Goal: Task Accomplishment & Management: Manage account settings

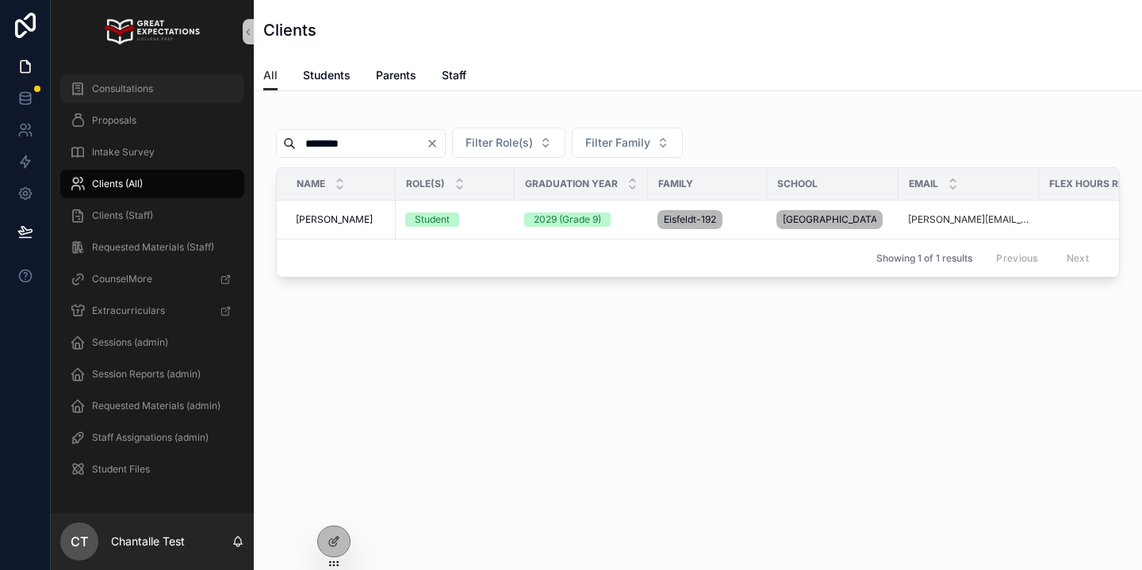
scroll to position [0, 391]
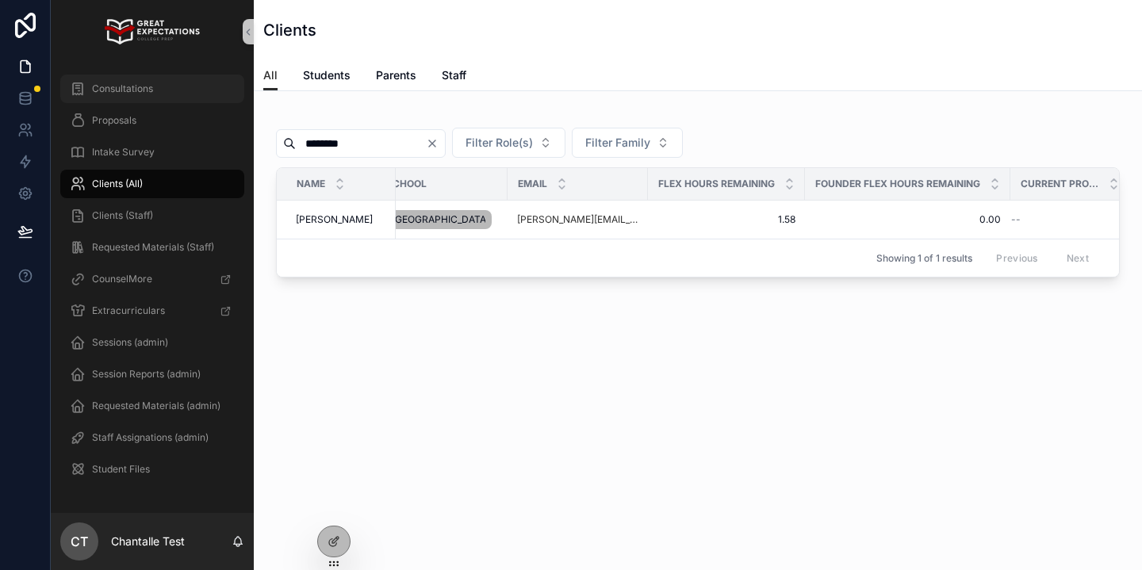
click at [182, 90] on div "Consultations" at bounding box center [152, 88] width 165 height 25
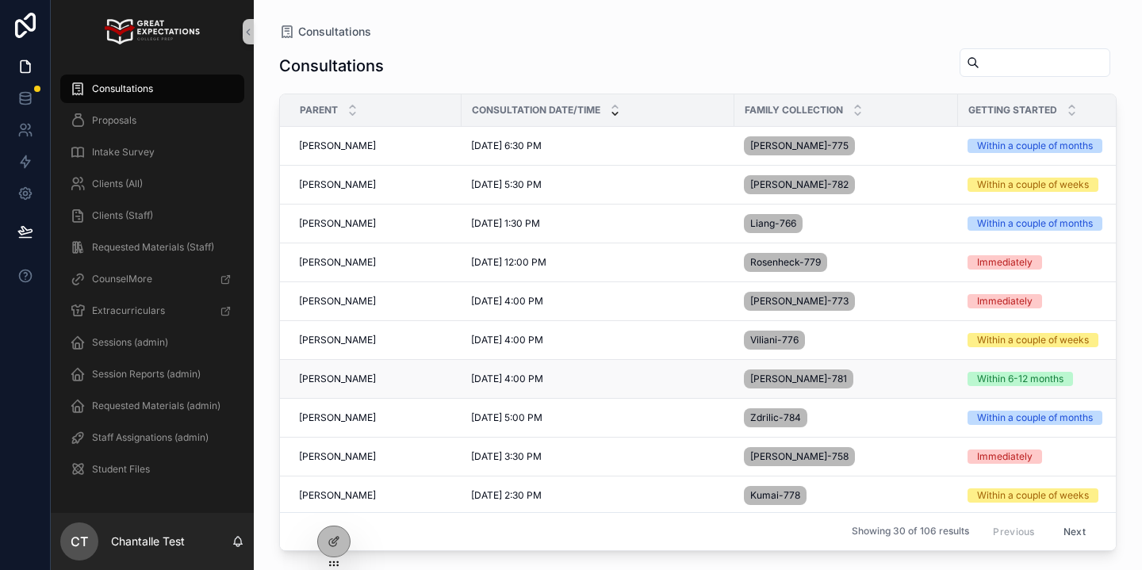
scroll to position [258, 0]
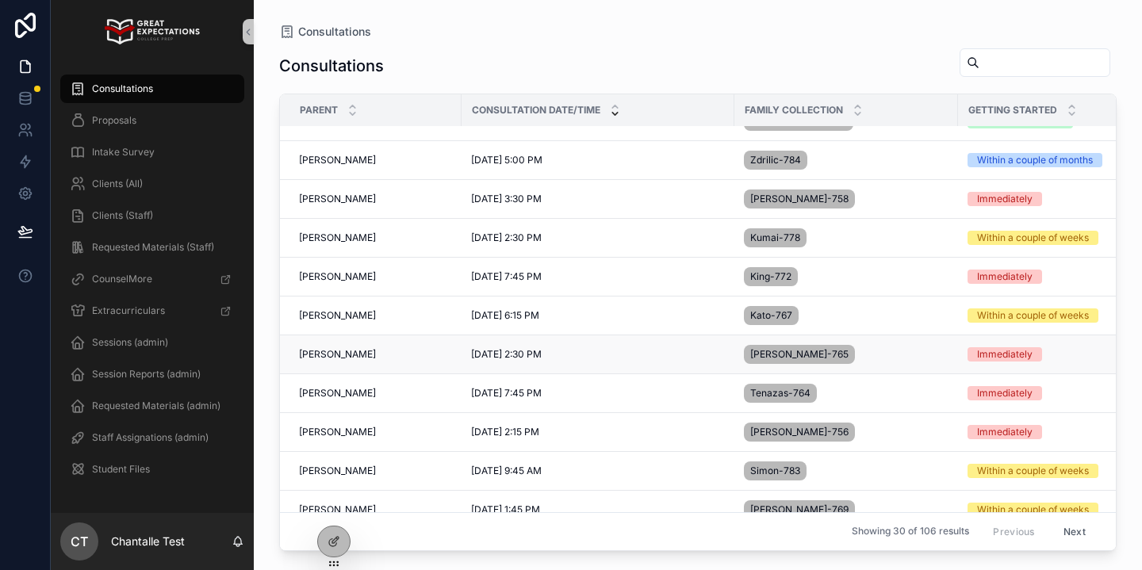
click at [357, 357] on span "[PERSON_NAME]" at bounding box center [337, 354] width 77 height 13
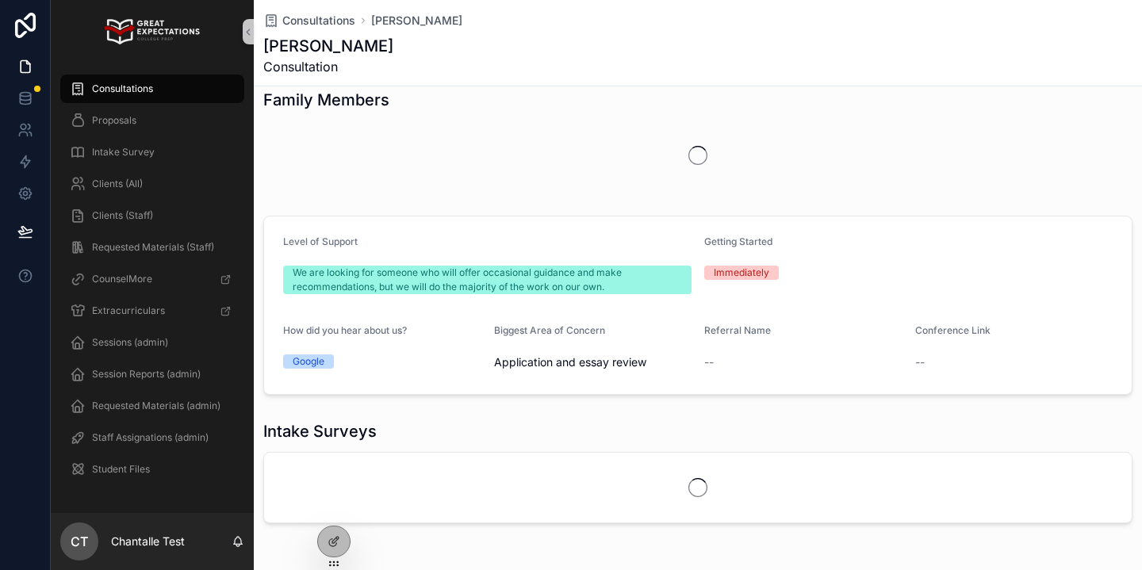
scroll to position [189, 0]
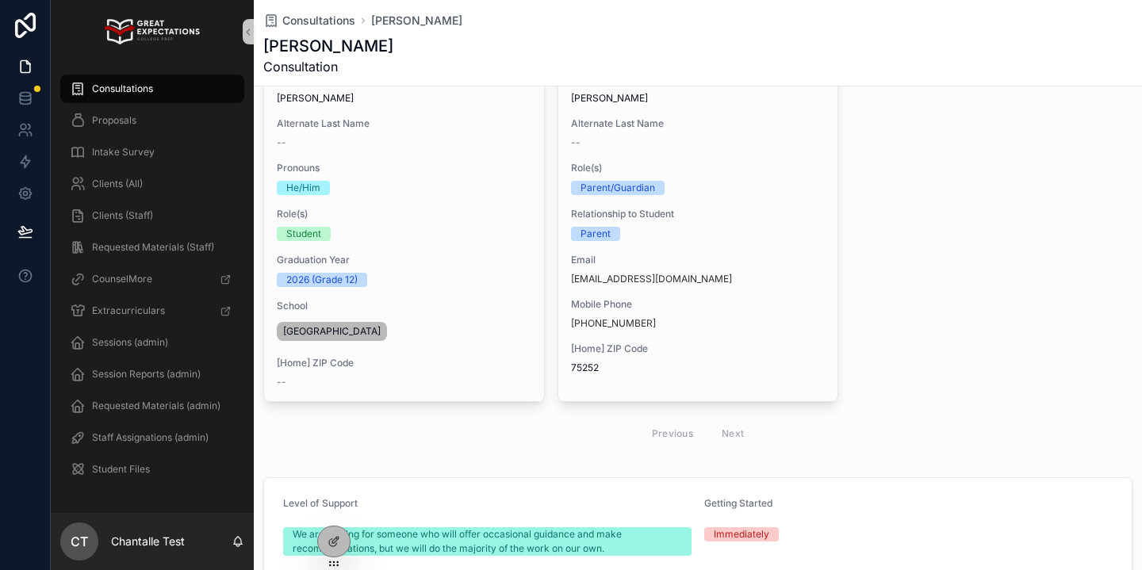
click at [136, 93] on span "Consultations" at bounding box center [122, 88] width 61 height 13
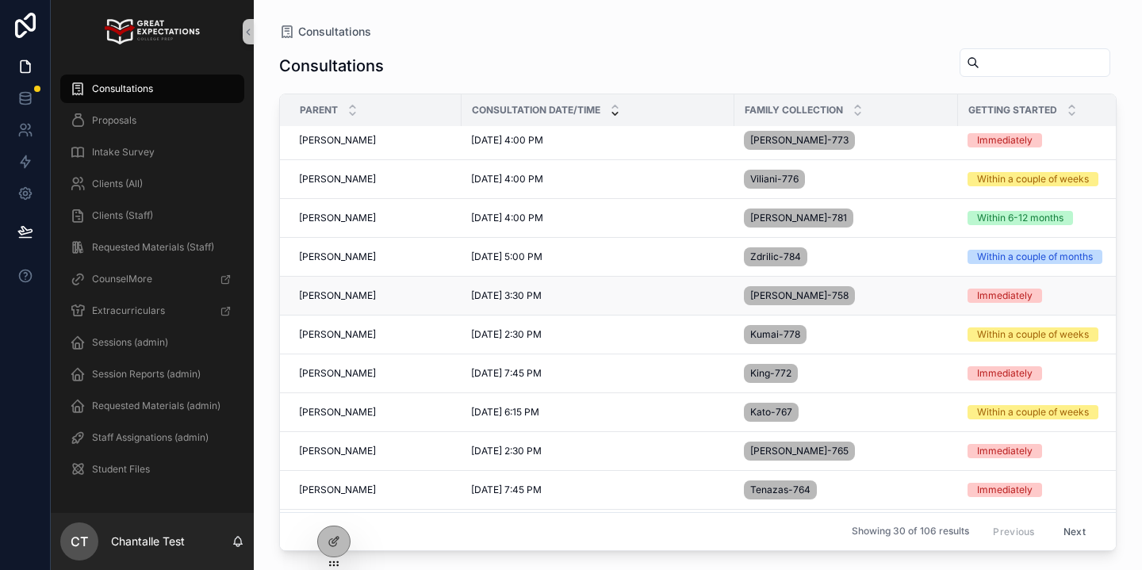
scroll to position [187, 0]
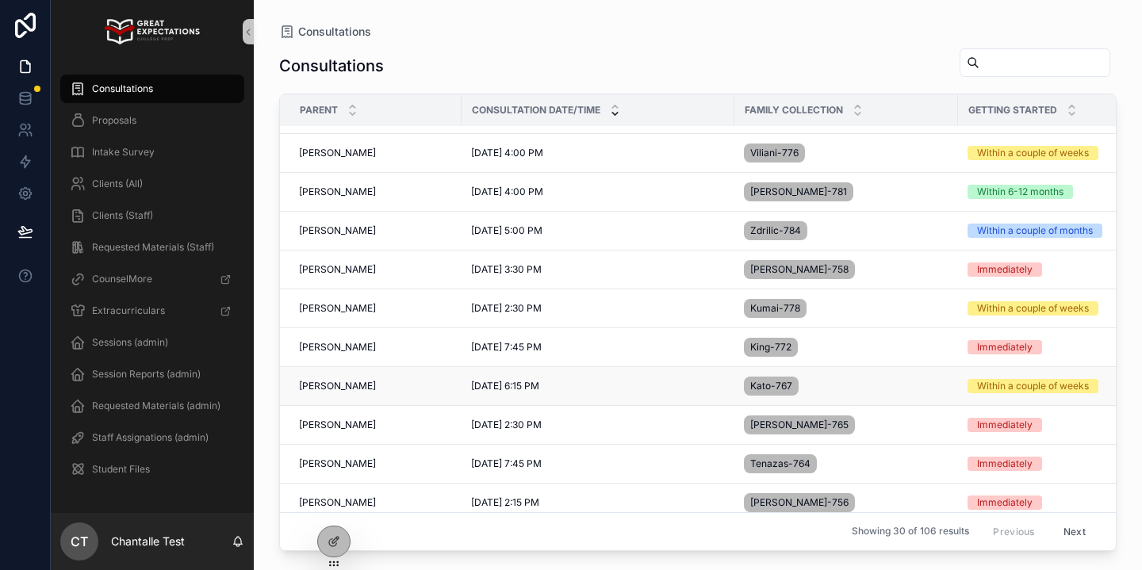
click at [335, 379] on td "[PERSON_NAME] [PERSON_NAME]" at bounding box center [371, 386] width 182 height 39
click at [335, 393] on td "[PERSON_NAME] [PERSON_NAME]" at bounding box center [371, 386] width 182 height 39
click at [332, 384] on span "[PERSON_NAME]" at bounding box center [337, 386] width 77 height 13
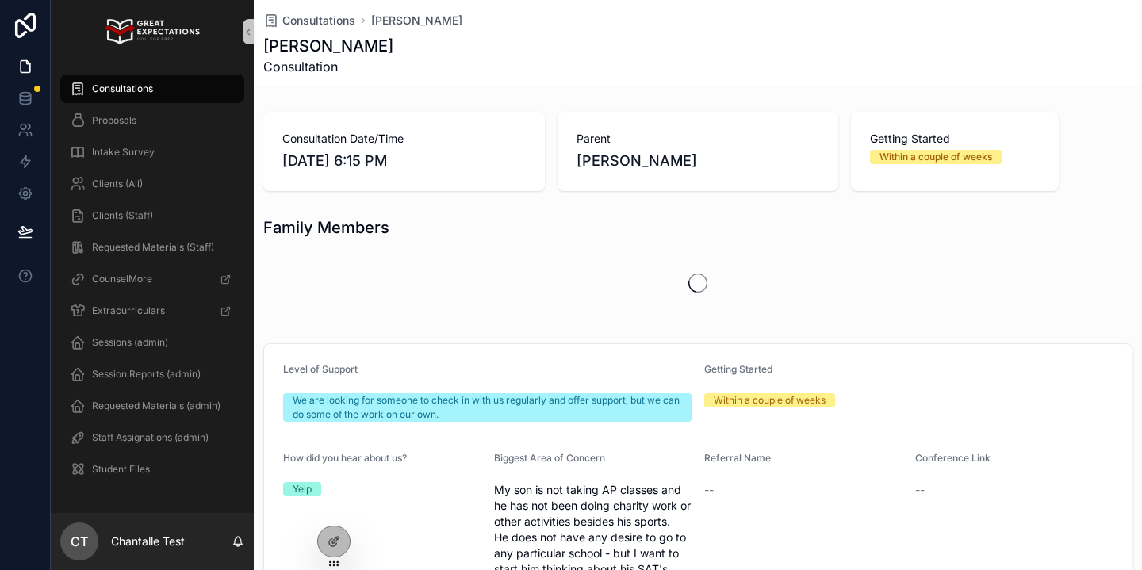
scroll to position [50, 0]
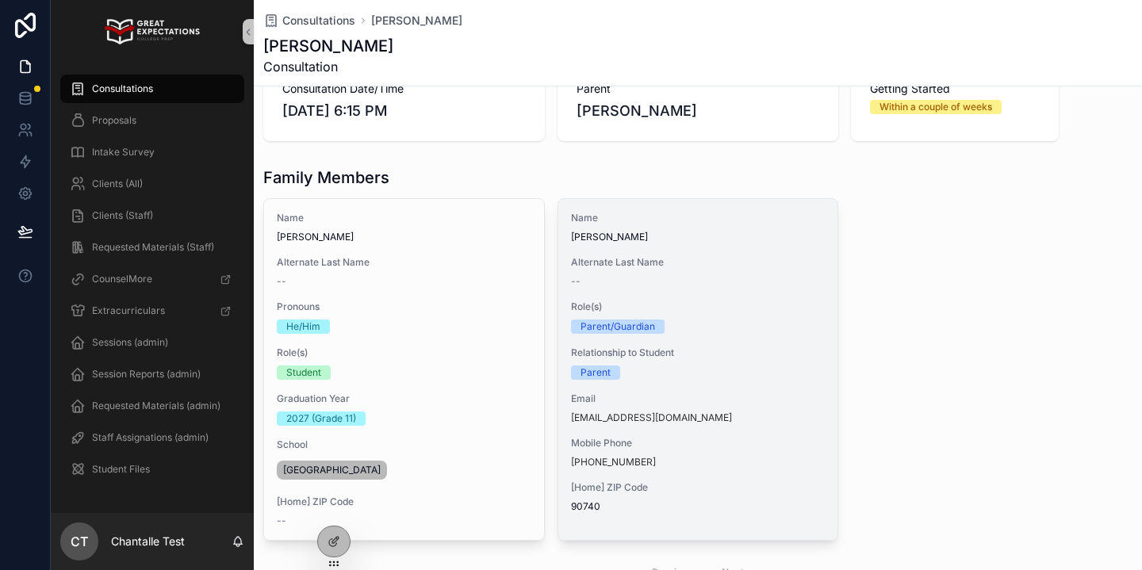
click at [611, 297] on div "Name [PERSON_NAME] Alternate Last Name -- Role(s) Parent/Guardian Relationship …" at bounding box center [698, 362] width 280 height 327
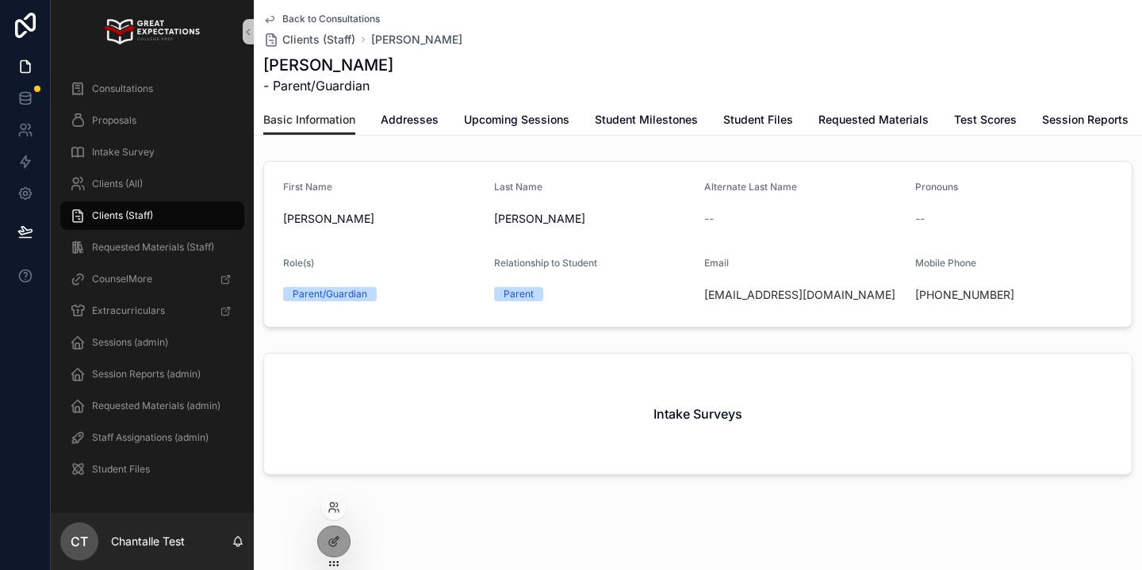
click at [343, 507] on div at bounding box center [333, 507] width 25 height 25
click at [329, 516] on div at bounding box center [333, 507] width 25 height 25
click at [334, 503] on icon at bounding box center [333, 507] width 13 height 13
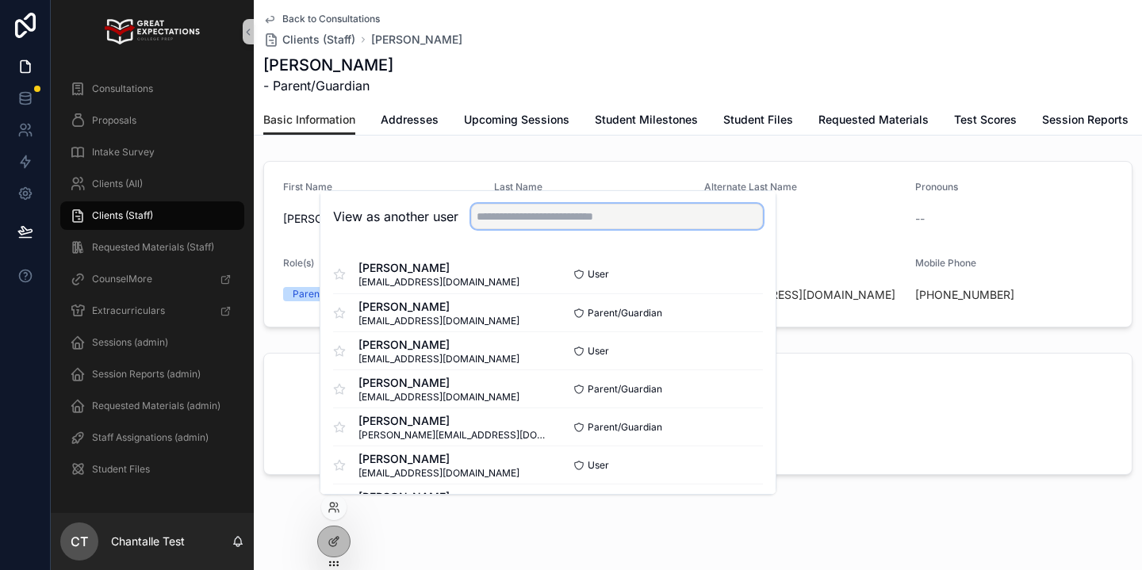
click at [494, 220] on input "text" at bounding box center [617, 216] width 292 height 25
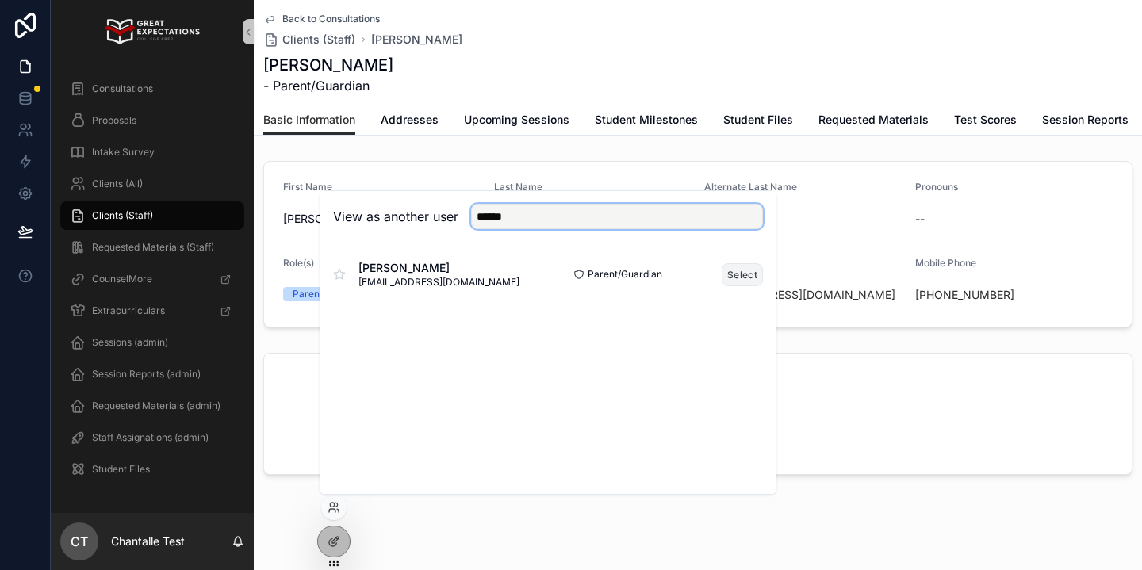
type input "******"
click at [751, 272] on button "Select" at bounding box center [742, 274] width 41 height 23
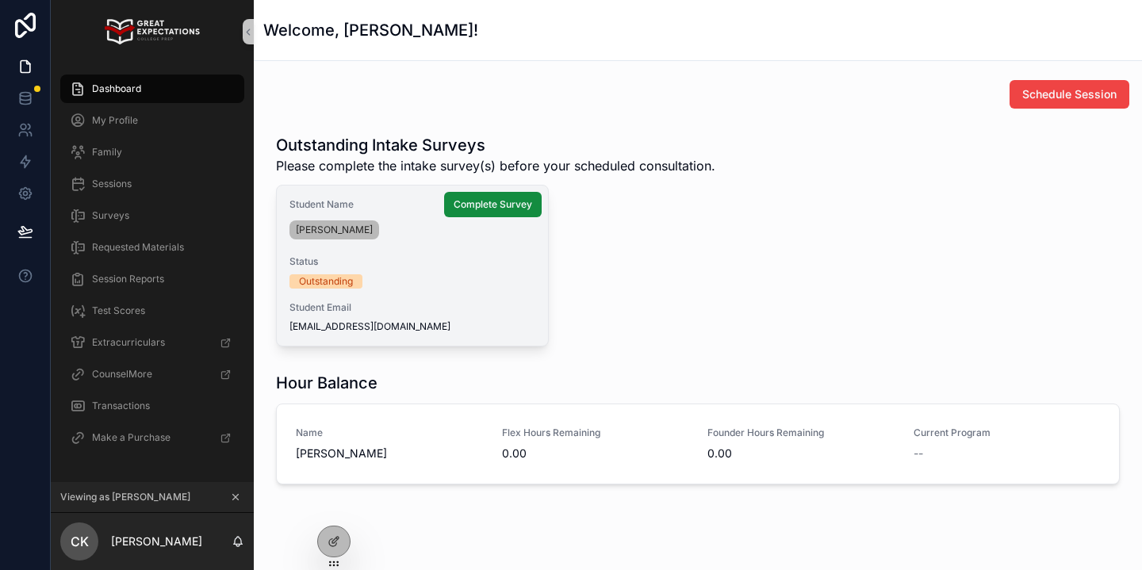
click at [505, 320] on span "[EMAIL_ADDRESS][DOMAIN_NAME]" at bounding box center [412, 326] width 246 height 13
click at [507, 218] on div "[PERSON_NAME]" at bounding box center [412, 229] width 246 height 25
click at [507, 208] on span "Complete Survey" at bounding box center [493, 204] width 78 height 13
click at [186, 117] on div "My Profile" at bounding box center [152, 120] width 165 height 25
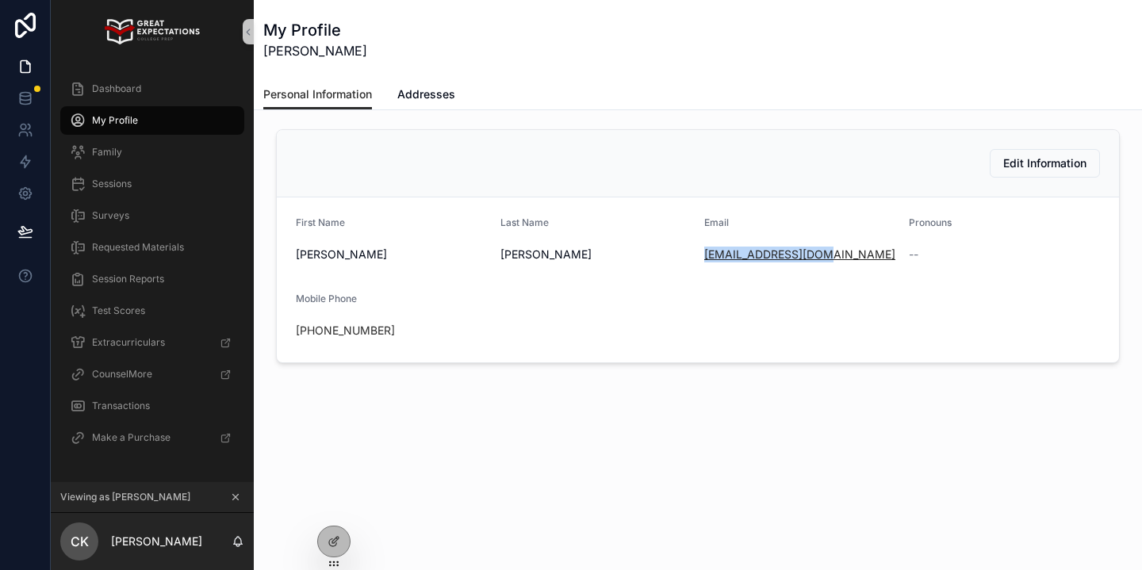
drag, startPoint x: 829, startPoint y: 262, endPoint x: 705, endPoint y: 256, distance: 123.9
click at [705, 256] on div "[EMAIL_ADDRESS][DOMAIN_NAME]" at bounding box center [800, 254] width 192 height 25
copy link "[EMAIL_ADDRESS][DOMAIN_NAME]"
click at [235, 496] on icon "scrollable content" at bounding box center [236, 498] width 6 height 6
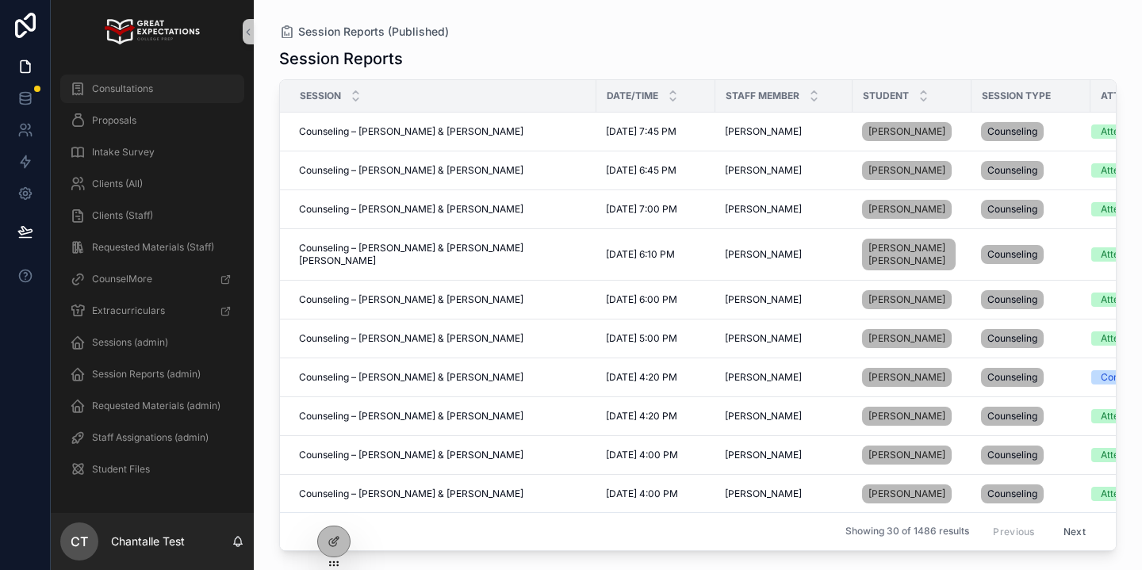
click at [161, 90] on div "Consultations" at bounding box center [152, 88] width 165 height 25
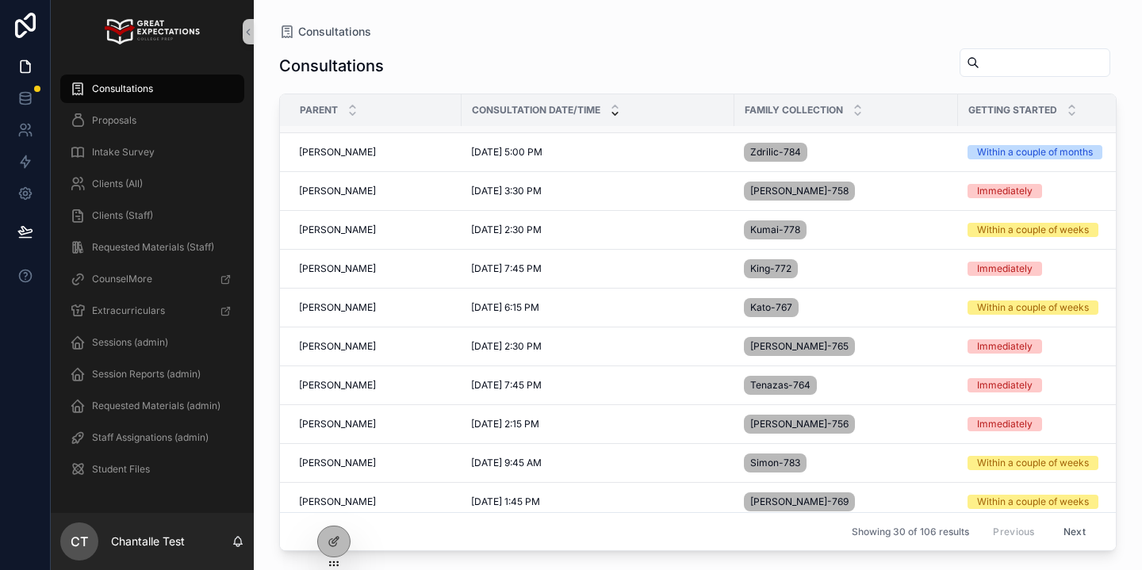
scroll to position [297, 0]
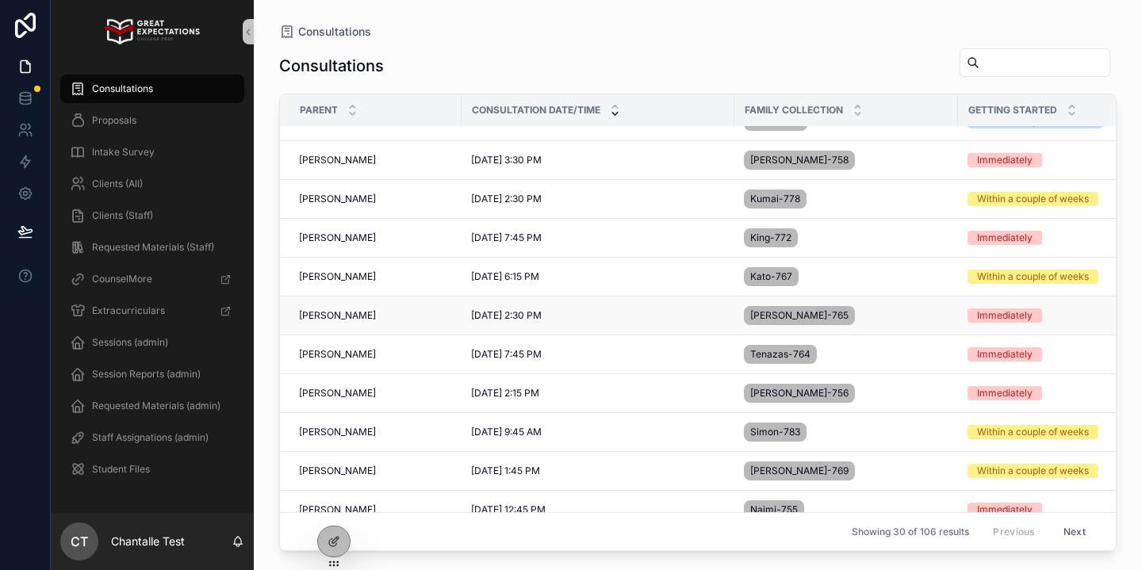
click at [352, 312] on span "[PERSON_NAME]" at bounding box center [337, 315] width 77 height 13
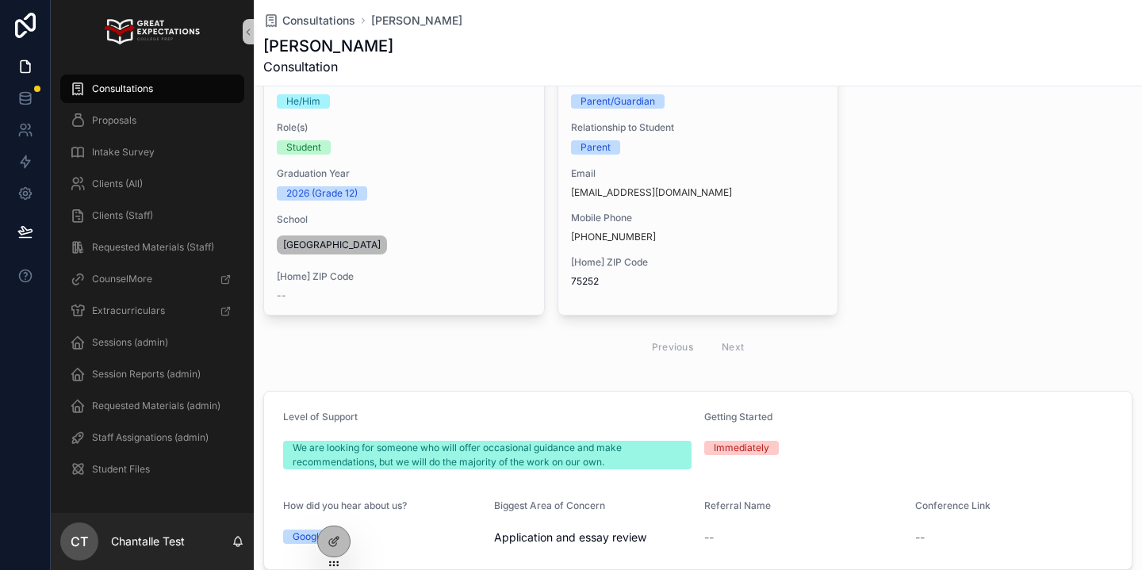
scroll to position [269, 0]
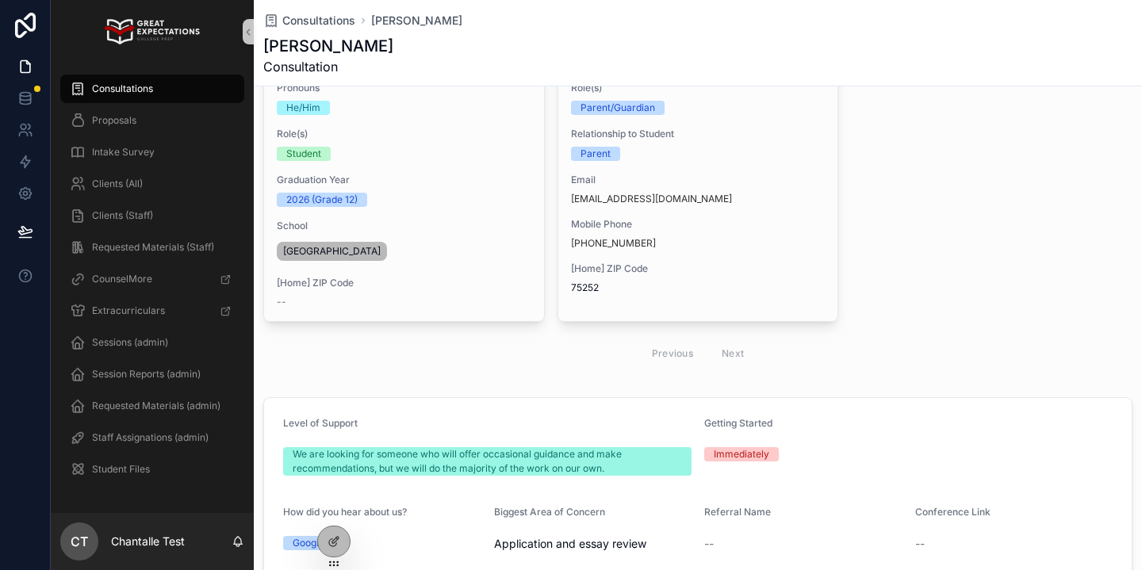
click at [196, 99] on div "Consultations" at bounding box center [152, 88] width 165 height 25
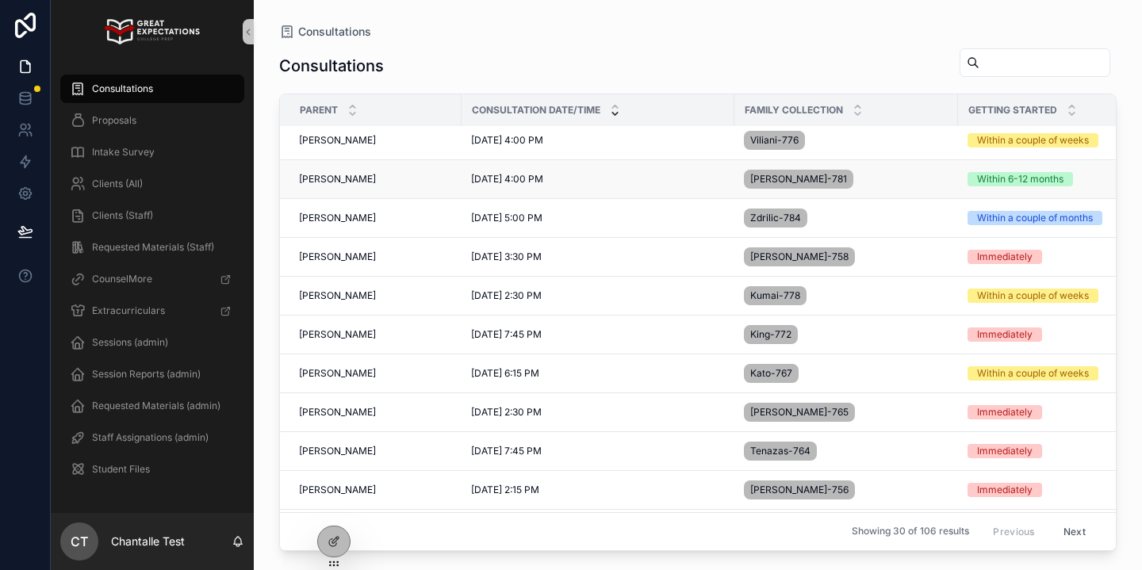
scroll to position [201, 0]
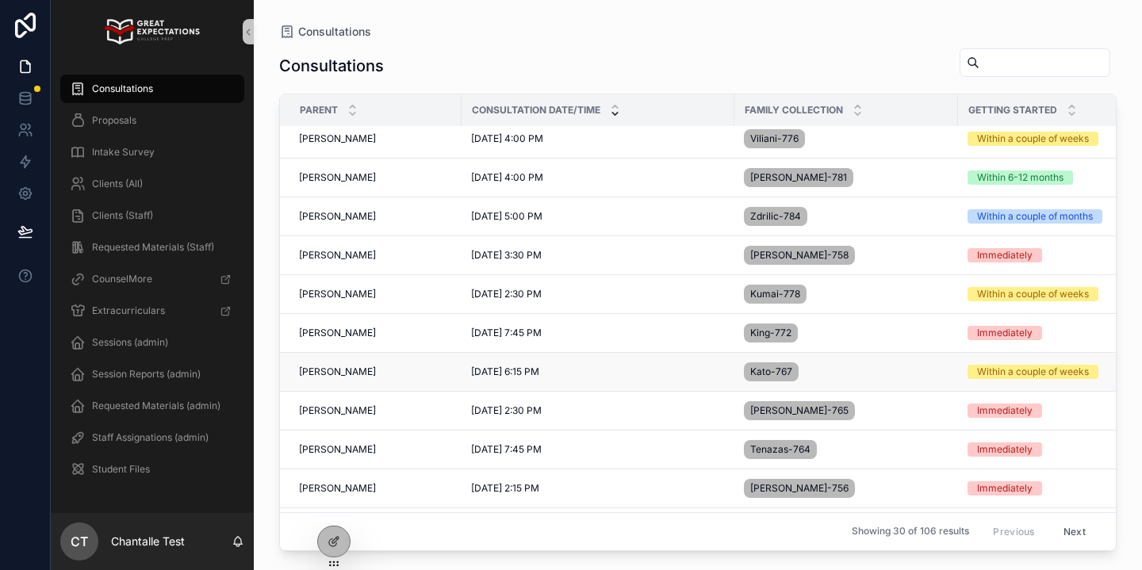
click at [417, 375] on div "[PERSON_NAME] [PERSON_NAME]" at bounding box center [375, 372] width 153 height 13
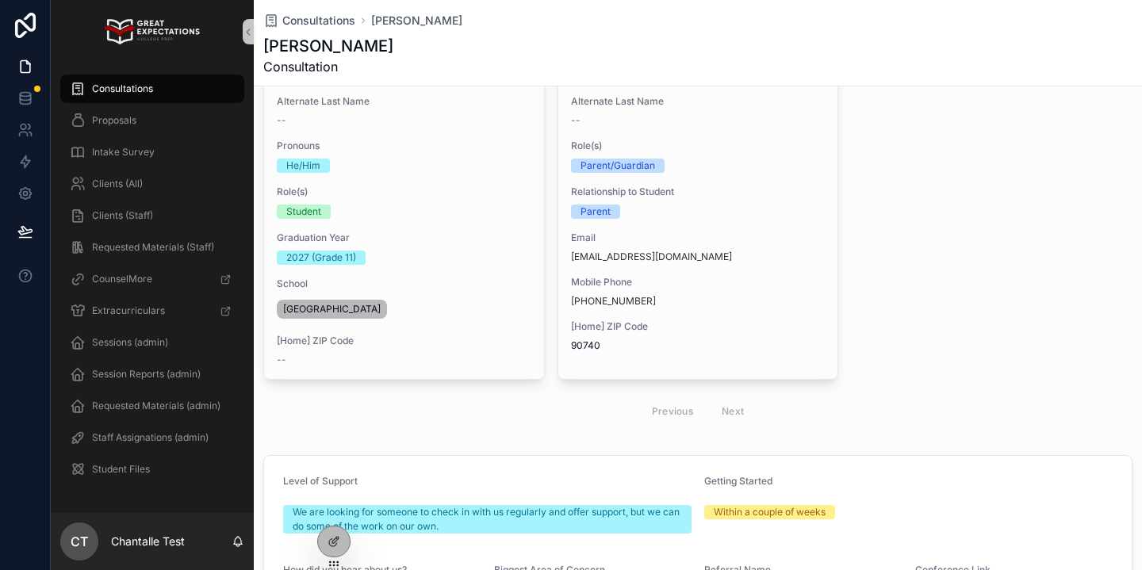
scroll to position [144, 0]
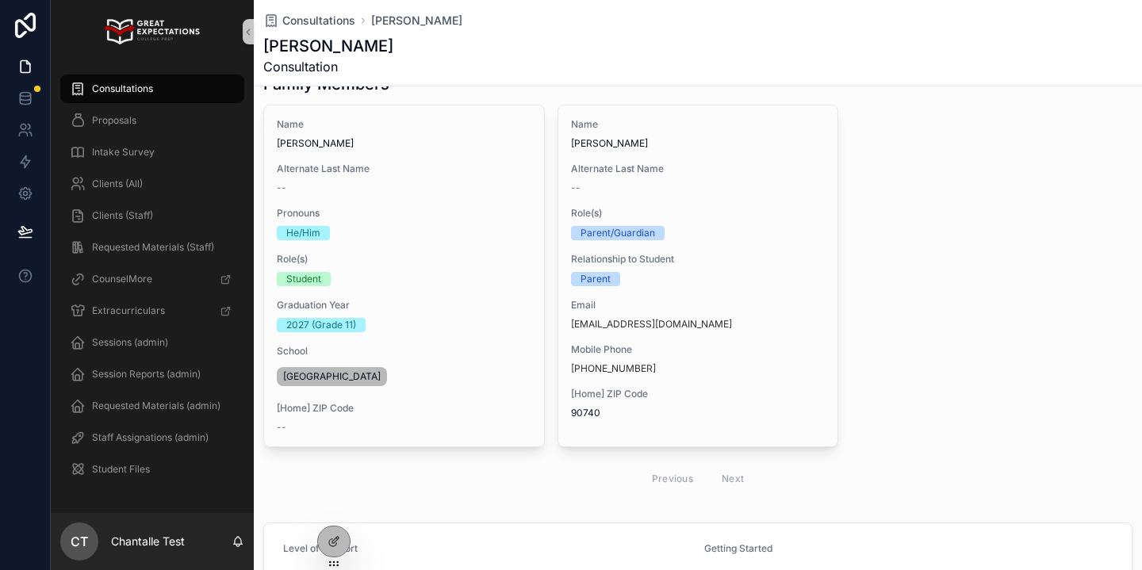
click at [151, 86] on span "Consultations" at bounding box center [122, 88] width 61 height 13
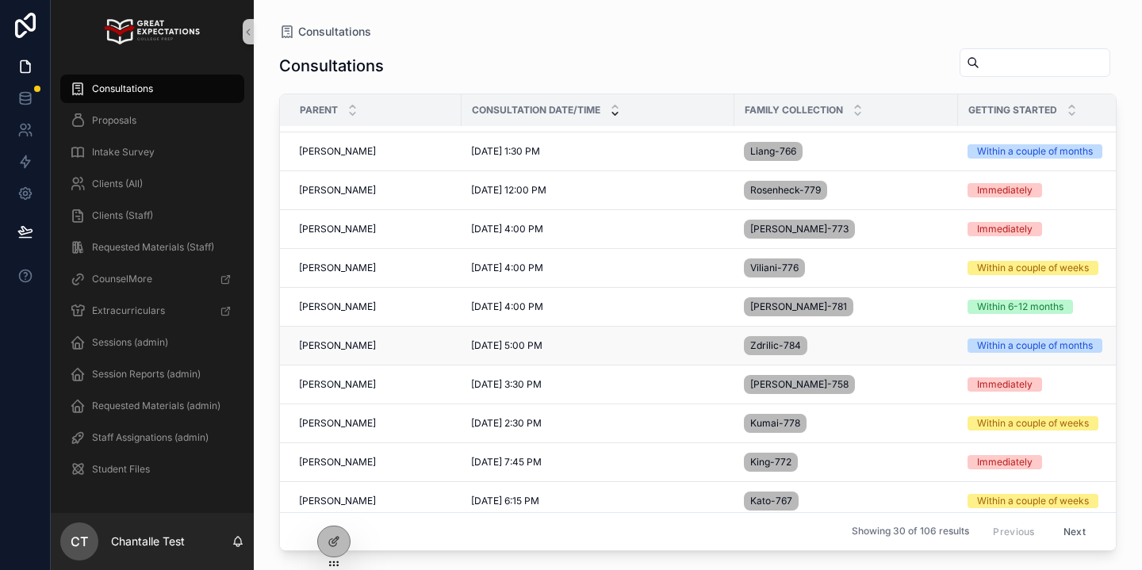
scroll to position [151, 0]
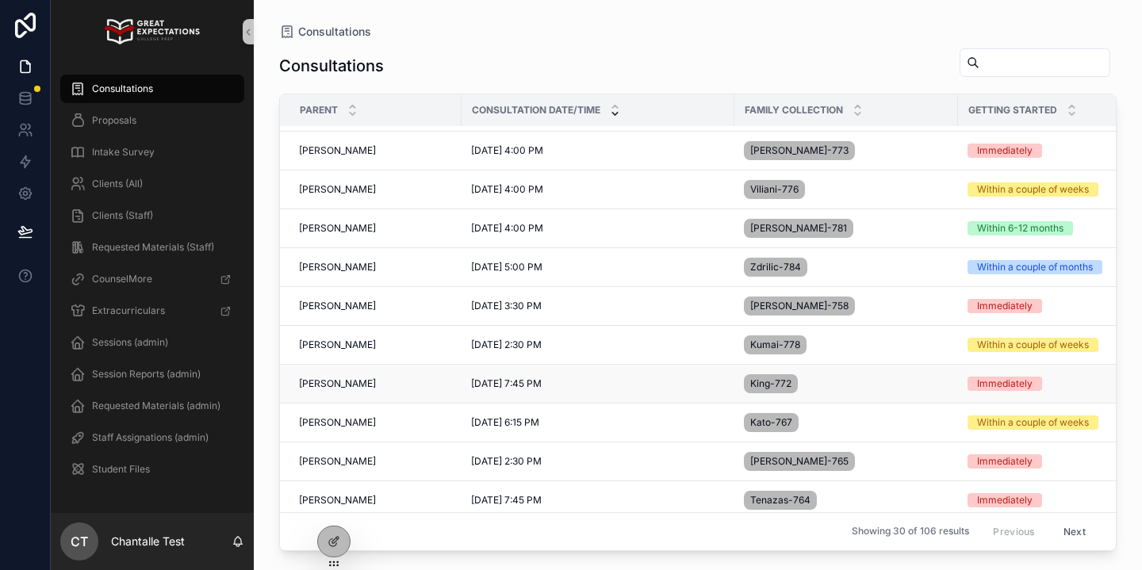
click at [324, 385] on span "[PERSON_NAME]" at bounding box center [337, 383] width 77 height 13
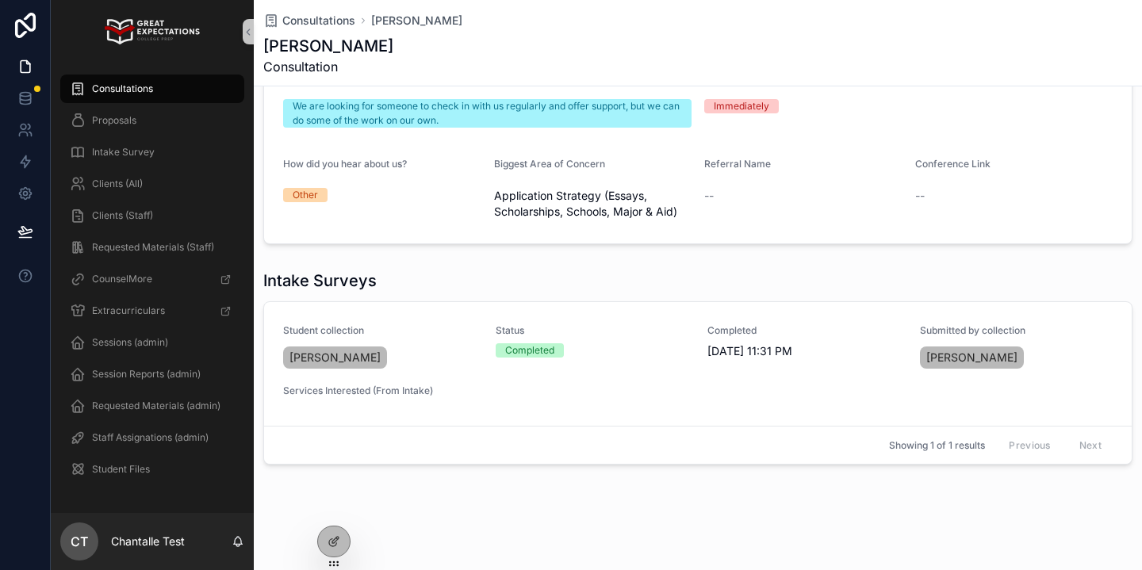
scroll to position [619, 0]
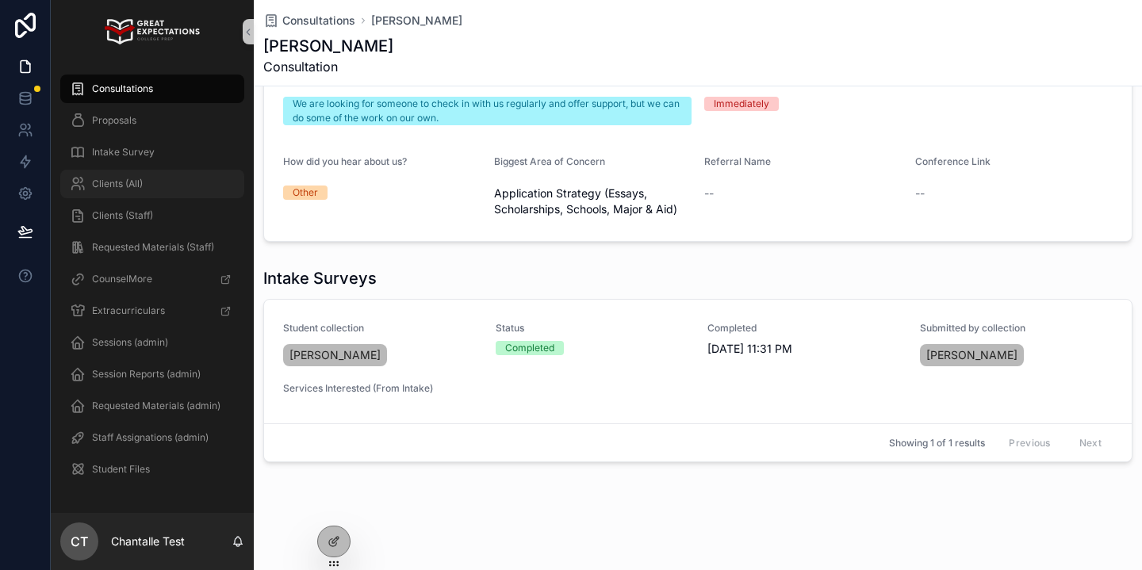
click at [158, 184] on div "Clients (All)" at bounding box center [152, 183] width 165 height 25
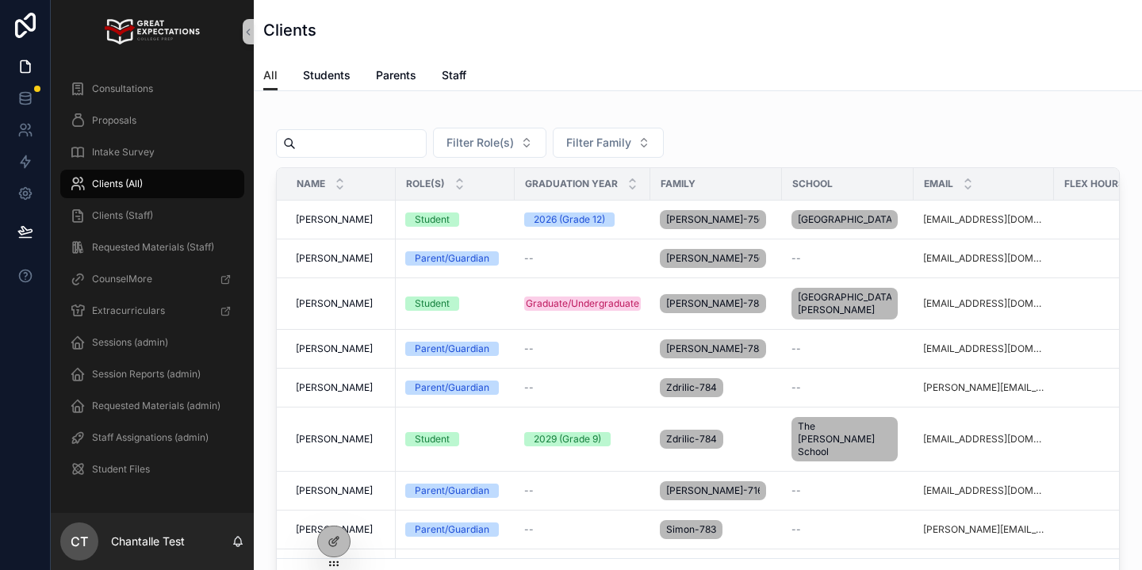
click at [389, 148] on input "scrollable content" at bounding box center [361, 143] width 130 height 22
type input "******"
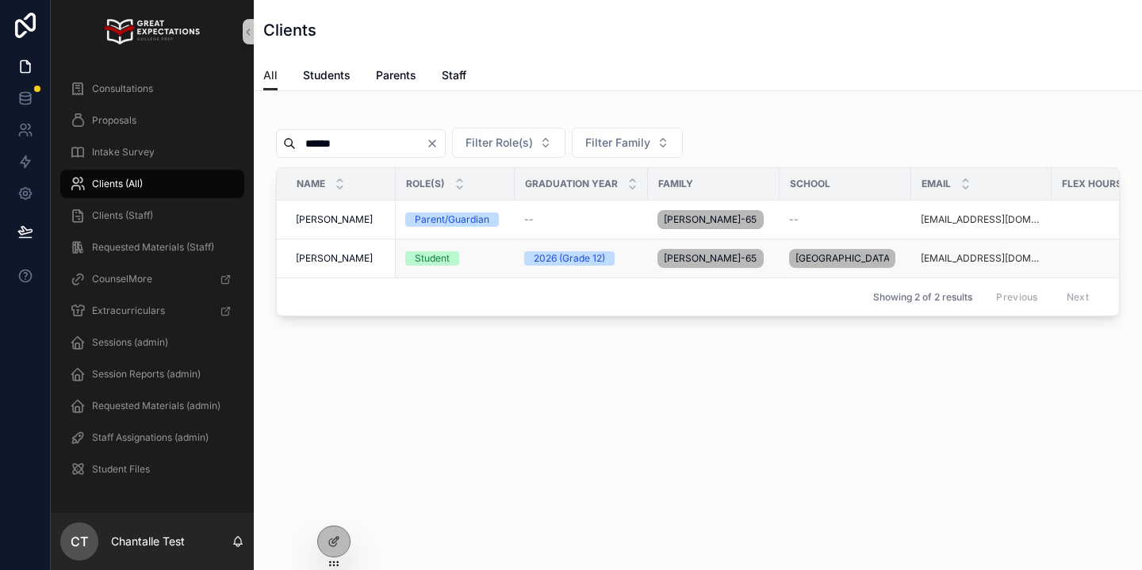
click at [335, 265] on span "Kai Rifkin" at bounding box center [334, 258] width 77 height 13
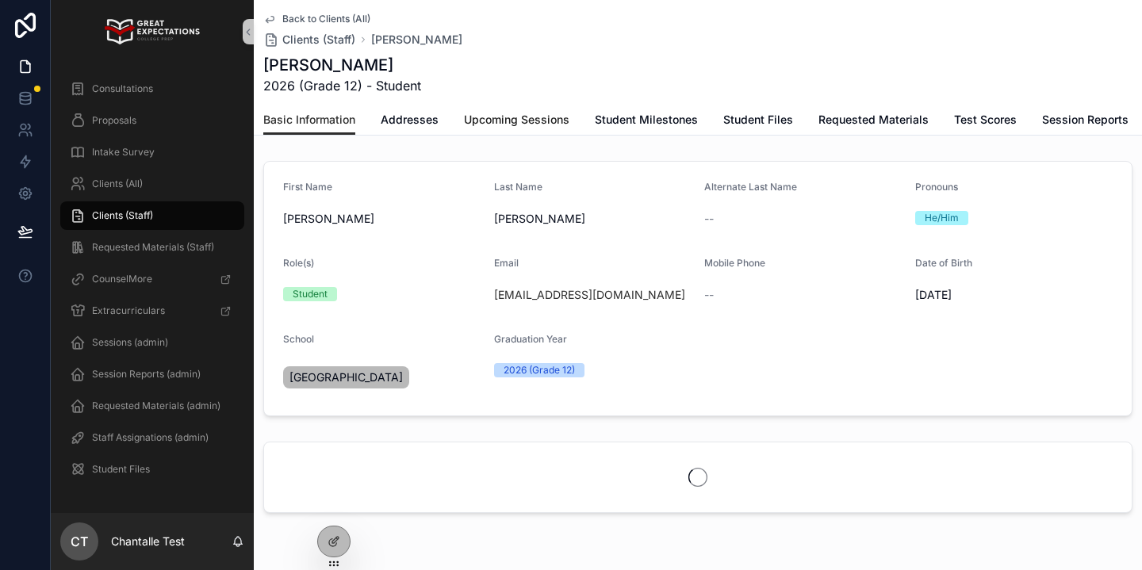
click at [495, 124] on span "Upcoming Sessions" at bounding box center [516, 120] width 105 height 16
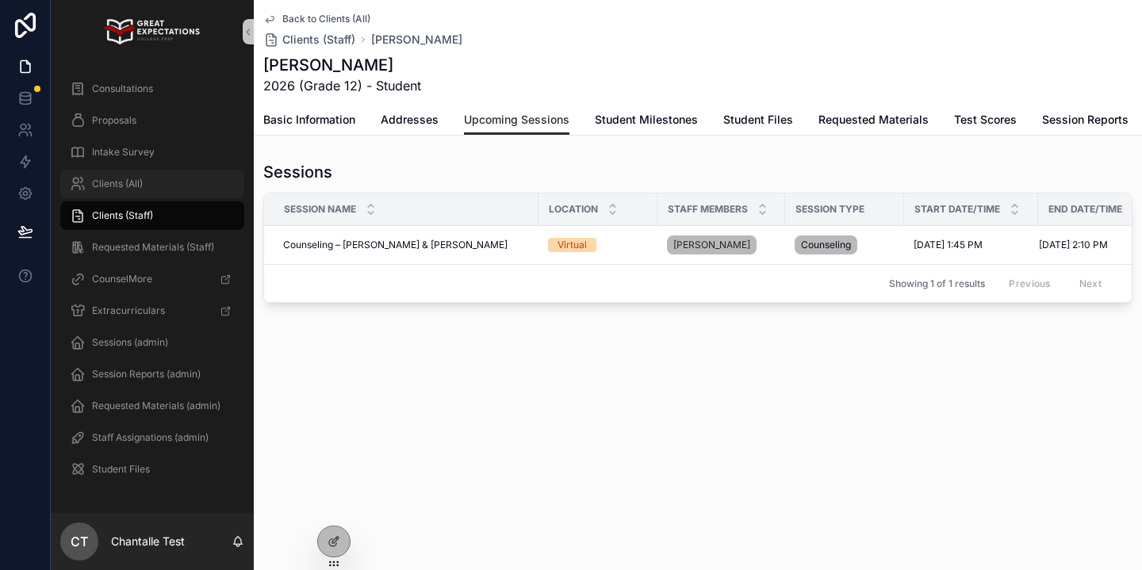
click at [144, 182] on div "Clients (All)" at bounding box center [152, 183] width 165 height 25
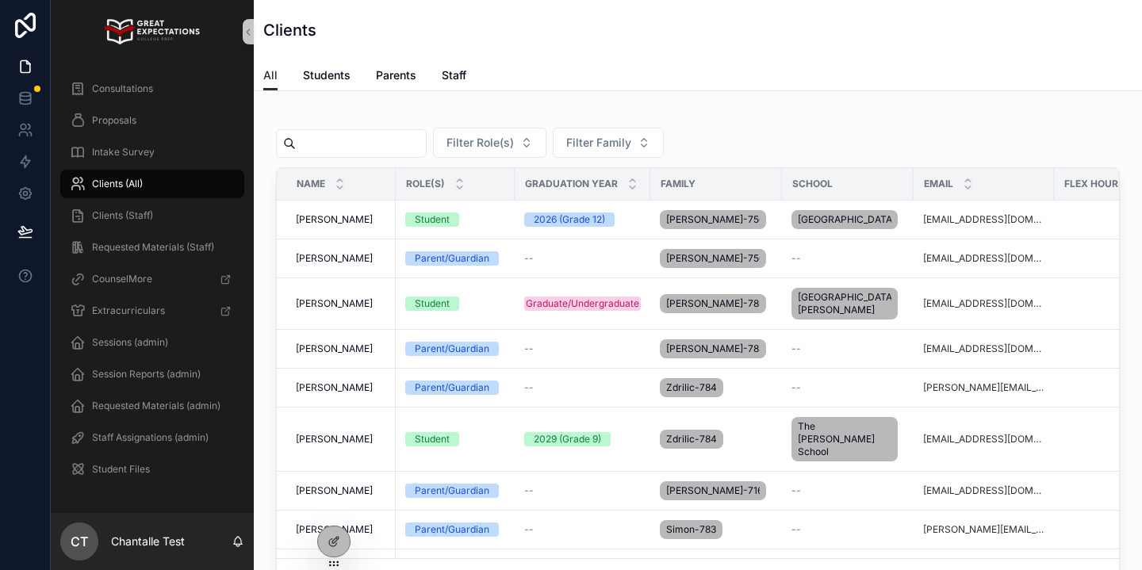
click at [354, 144] on input "scrollable content" at bounding box center [361, 143] width 130 height 22
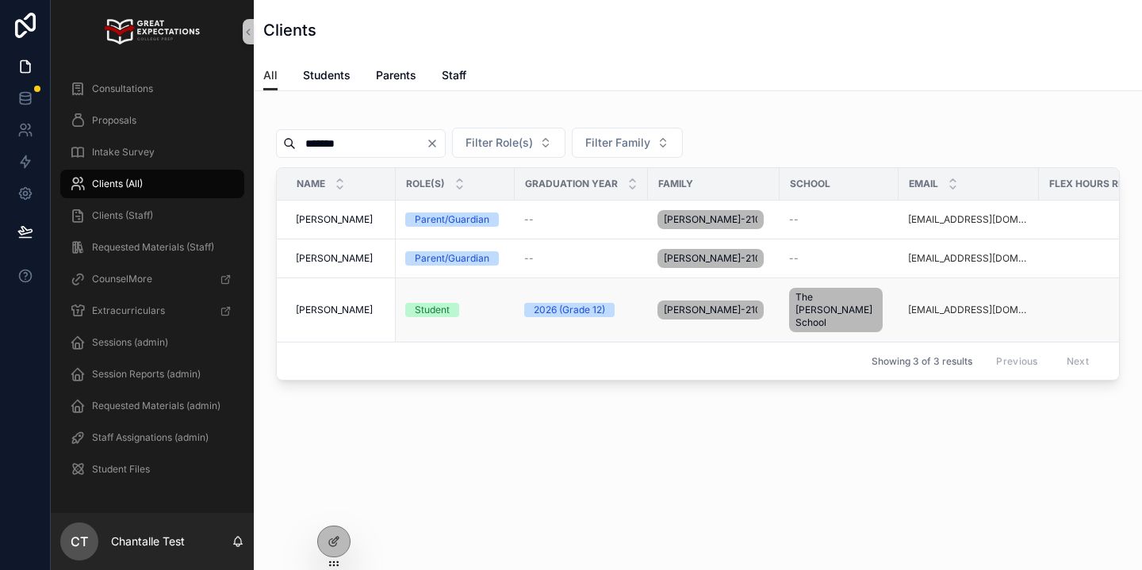
type input "*******"
click at [327, 304] on span "Olivia Thimons" at bounding box center [334, 310] width 77 height 13
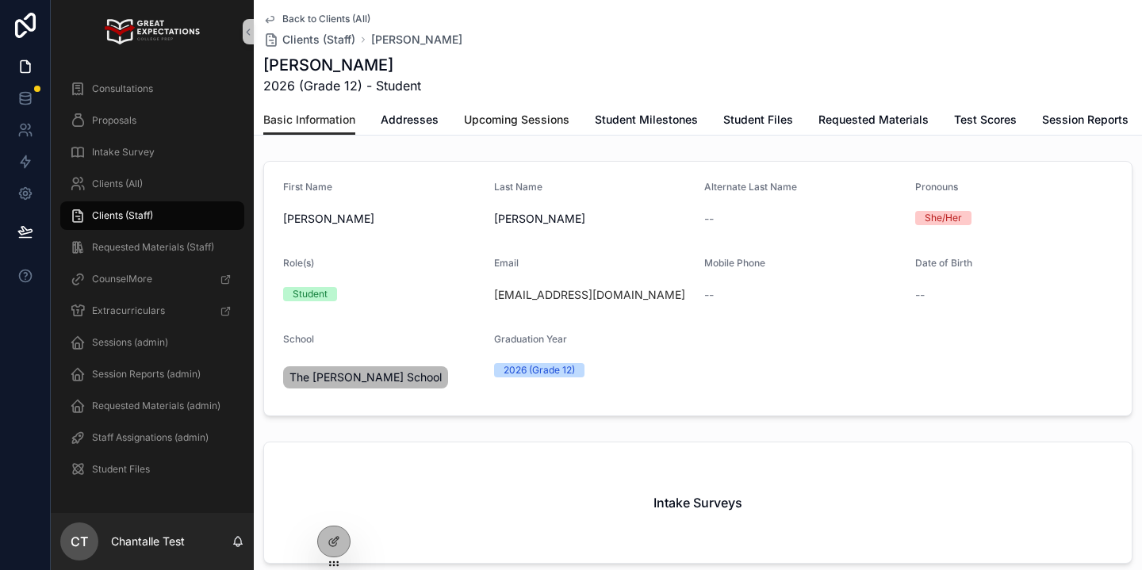
click at [534, 118] on span "Upcoming Sessions" at bounding box center [516, 120] width 105 height 16
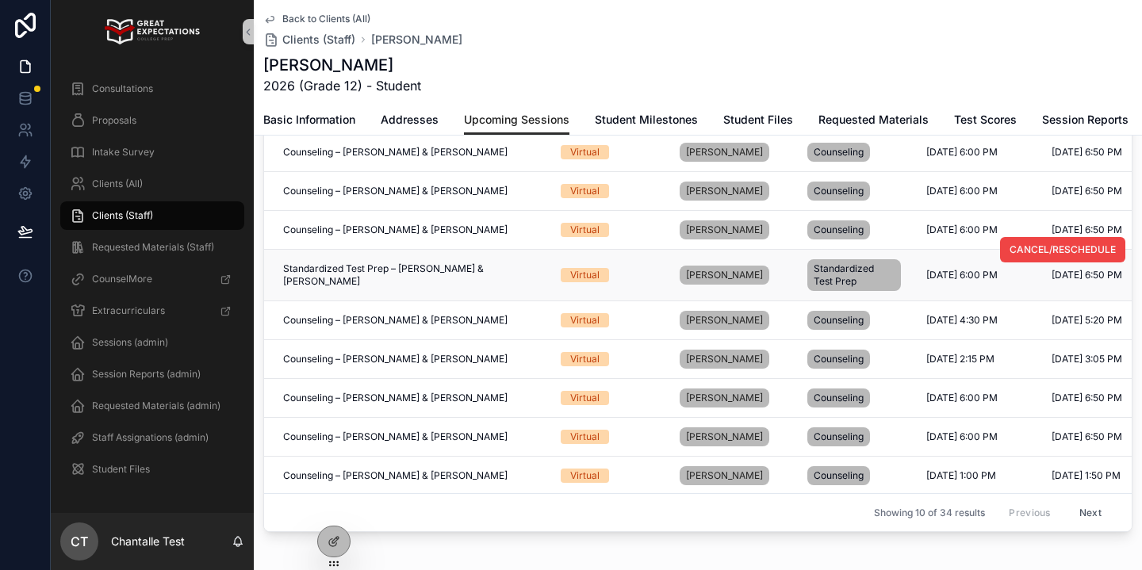
scroll to position [43, 0]
